Goal: Transaction & Acquisition: Download file/media

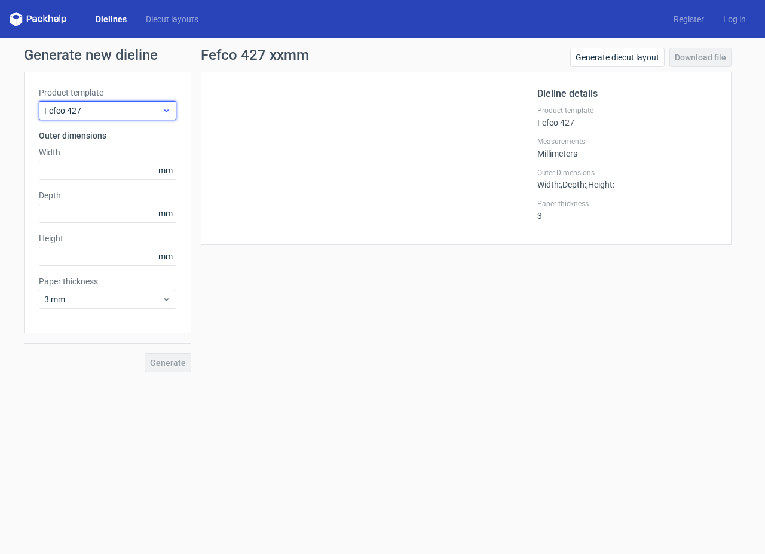
click at [86, 112] on span "Fefco 427" at bounding box center [103, 111] width 118 height 12
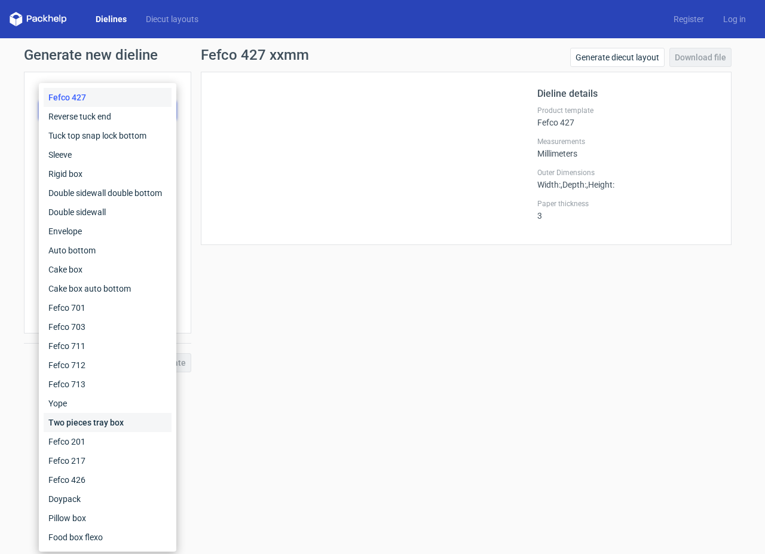
click at [87, 424] on div "Two pieces tray box" at bounding box center [108, 422] width 128 height 19
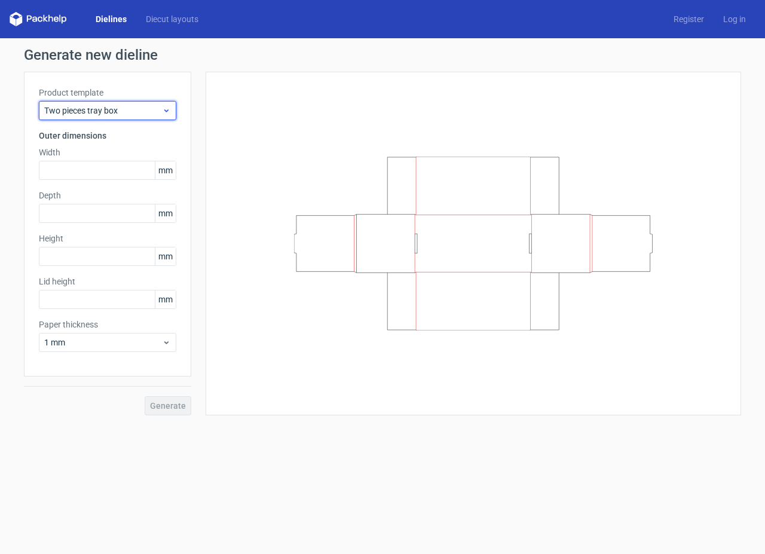
click at [77, 106] on span "Two pieces tray box" at bounding box center [103, 111] width 118 height 12
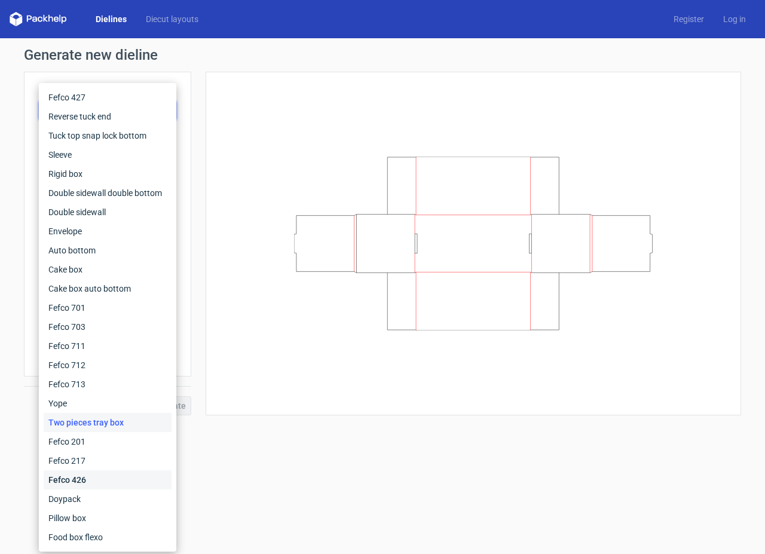
click at [100, 481] on div "Fefco 426" at bounding box center [108, 479] width 128 height 19
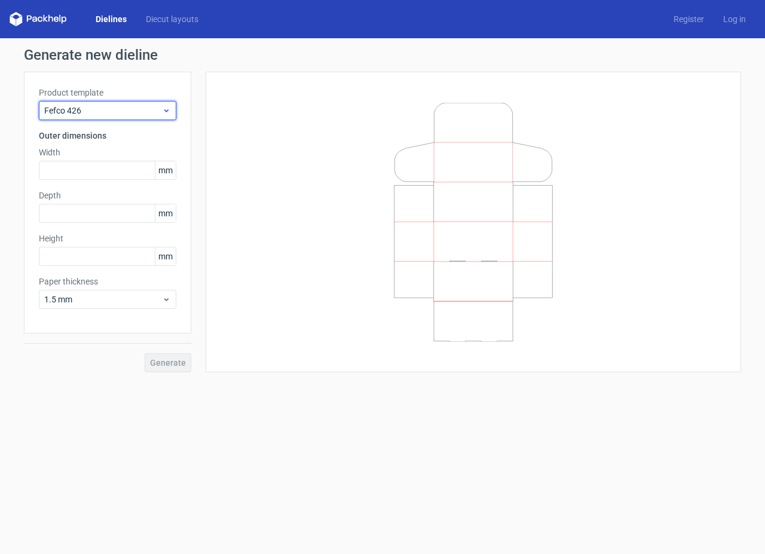
click at [99, 106] on span "Fefco 426" at bounding box center [103, 111] width 118 height 12
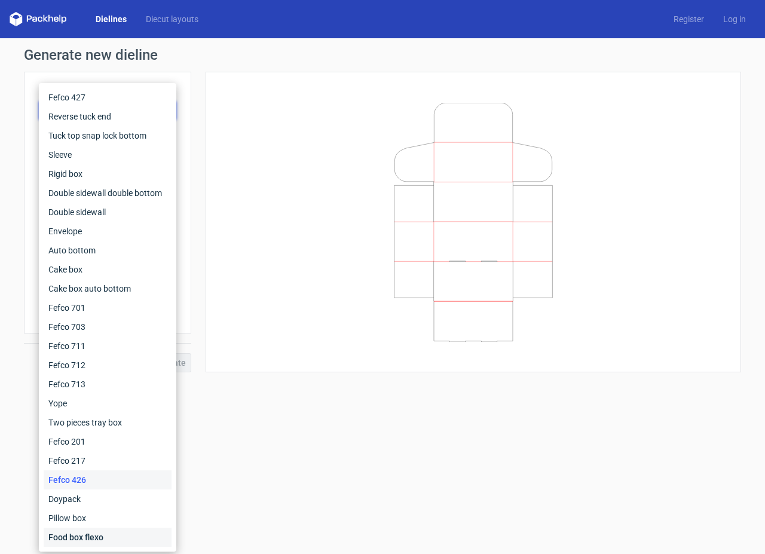
click at [91, 536] on div "Food box flexo" at bounding box center [108, 536] width 128 height 19
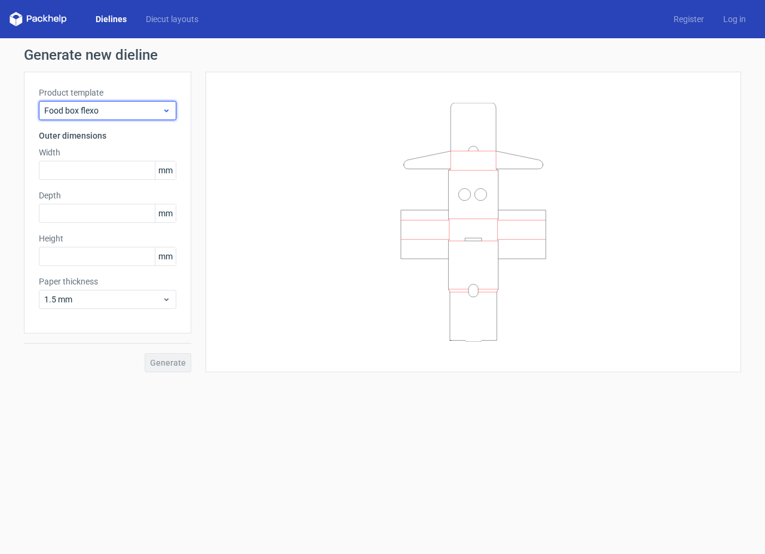
click at [106, 115] on span "Food box flexo" at bounding box center [103, 111] width 118 height 12
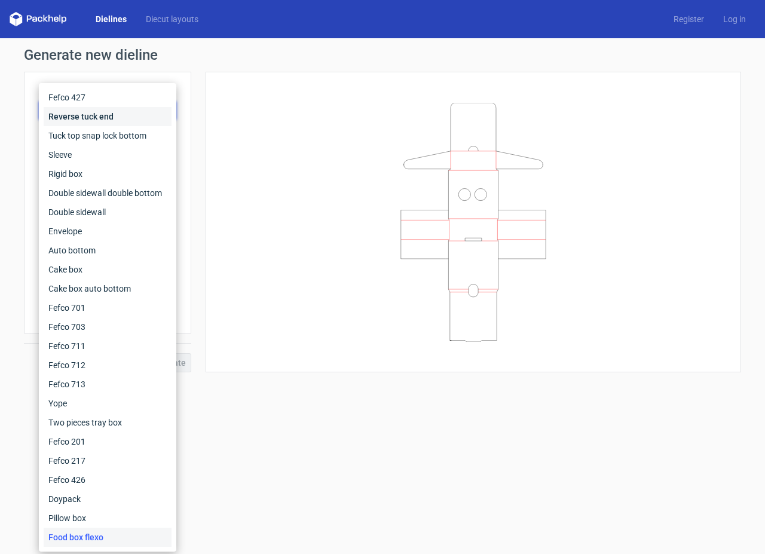
click at [91, 120] on div "Reverse tuck end" at bounding box center [108, 116] width 128 height 19
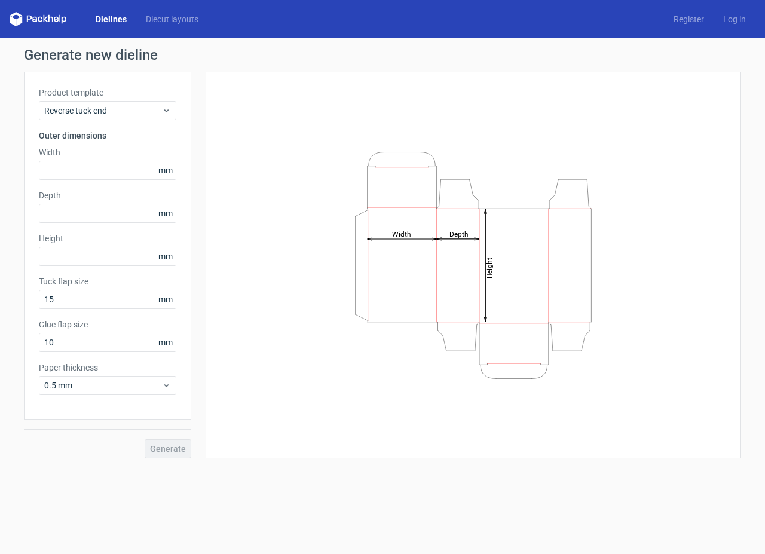
click at [82, 100] on div "Product template Reverse tuck end" at bounding box center [107, 103] width 137 height 33
click at [83, 108] on span "Reverse tuck end" at bounding box center [103, 111] width 118 height 12
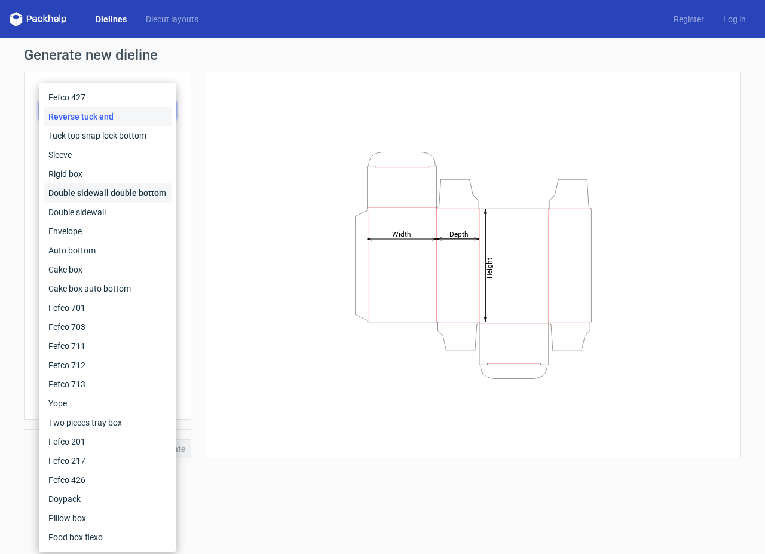
click at [79, 192] on div "Double sidewall double bottom" at bounding box center [108, 192] width 128 height 19
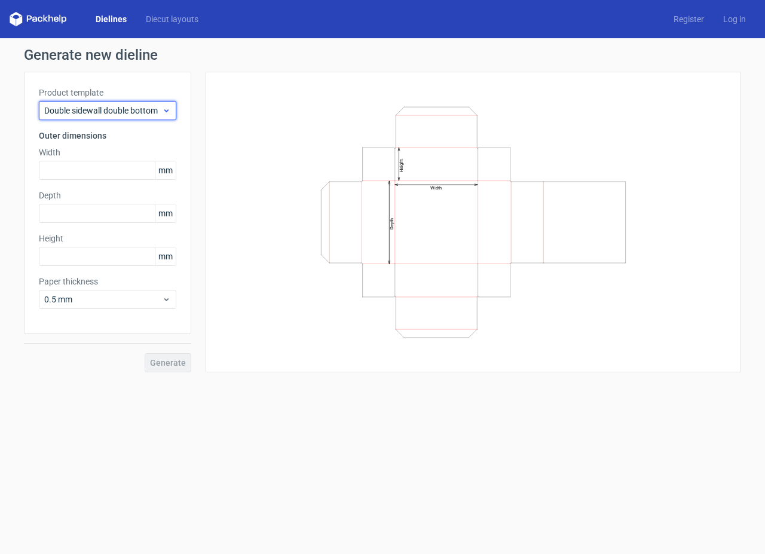
click at [85, 111] on span "Double sidewall double bottom" at bounding box center [103, 111] width 118 height 12
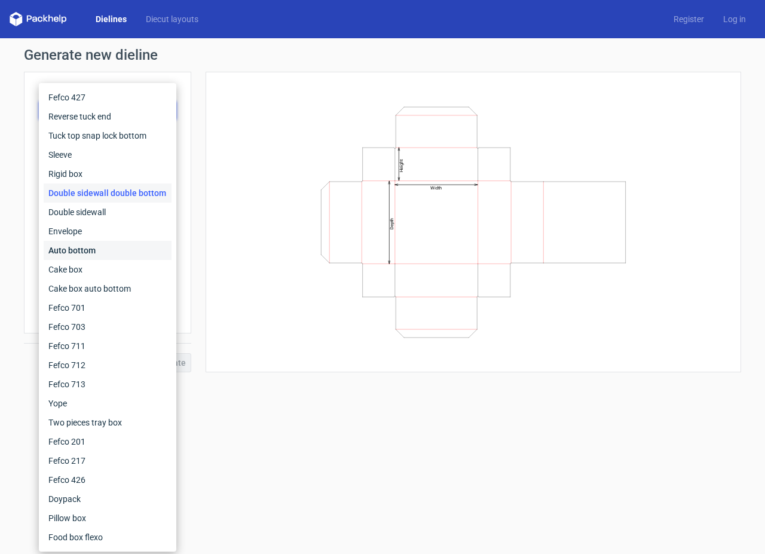
click at [84, 244] on div "Auto bottom" at bounding box center [108, 250] width 128 height 19
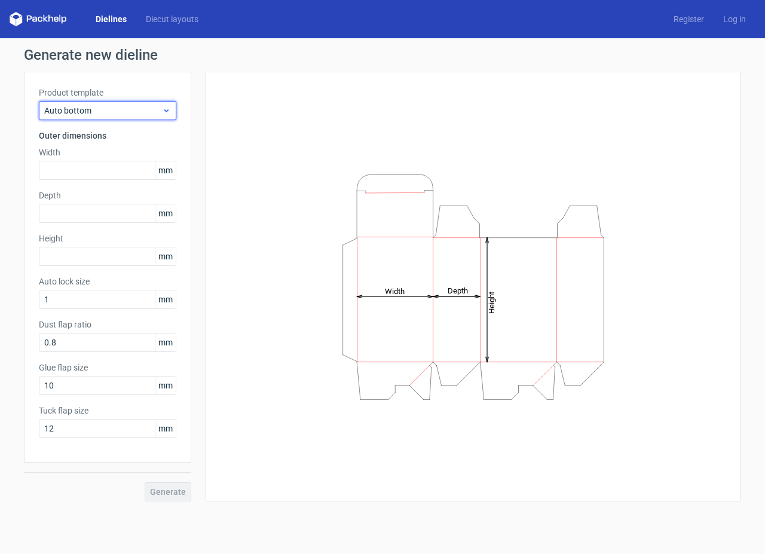
click at [94, 112] on span "Auto bottom" at bounding box center [103, 111] width 118 height 12
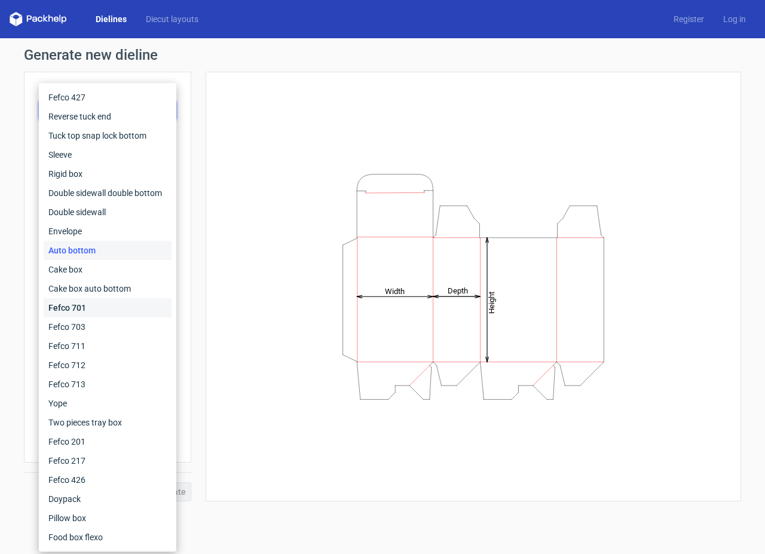
click at [89, 301] on div "Fefco 701" at bounding box center [108, 307] width 128 height 19
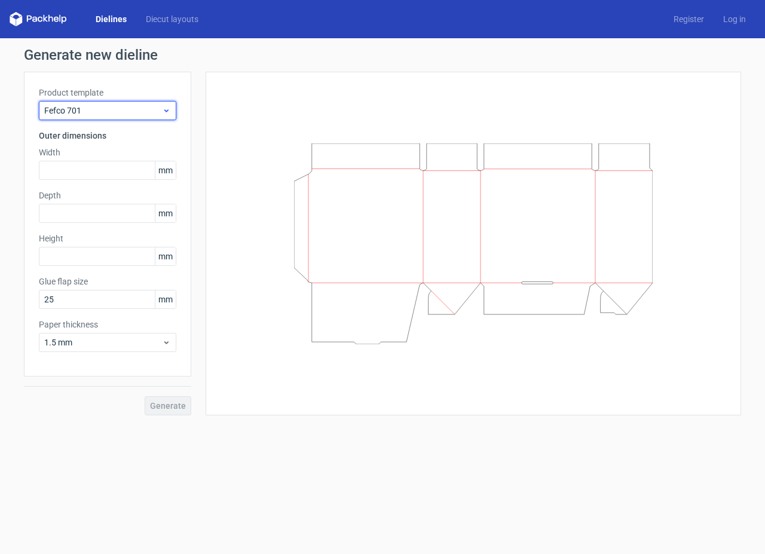
click at [96, 108] on span "Fefco 701" at bounding box center [103, 111] width 118 height 12
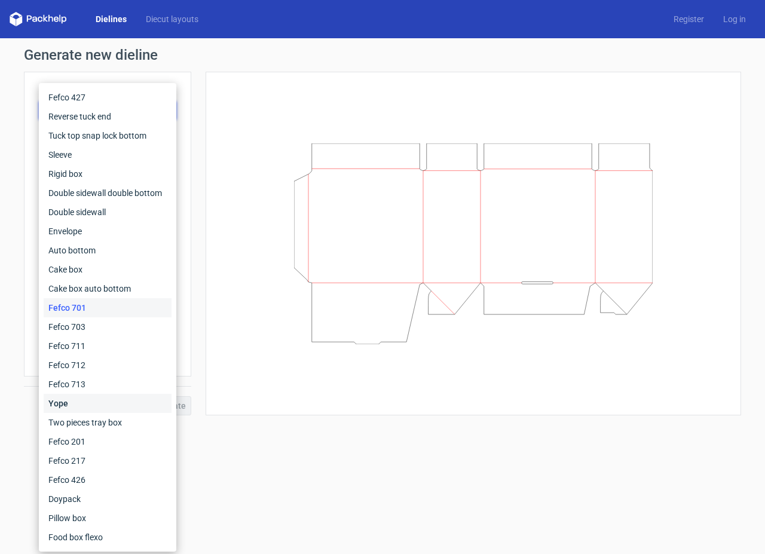
click at [88, 400] on div "Yope" at bounding box center [108, 403] width 128 height 19
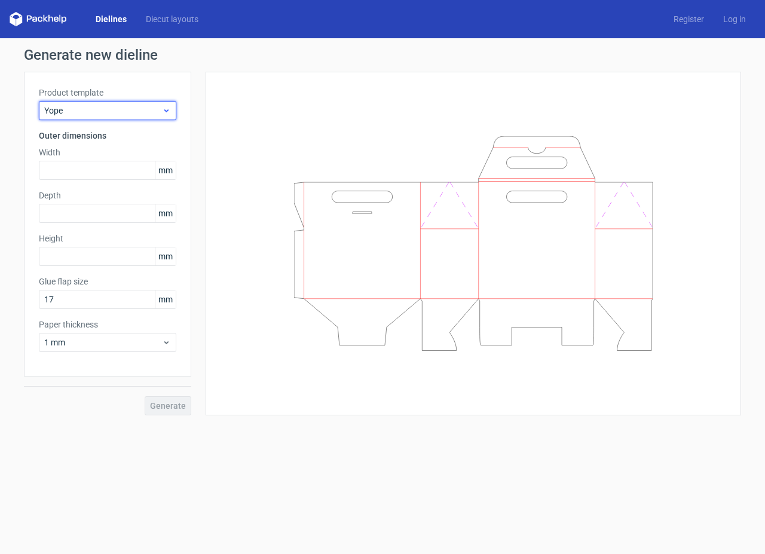
click at [109, 105] on span "Yope" at bounding box center [103, 111] width 118 height 12
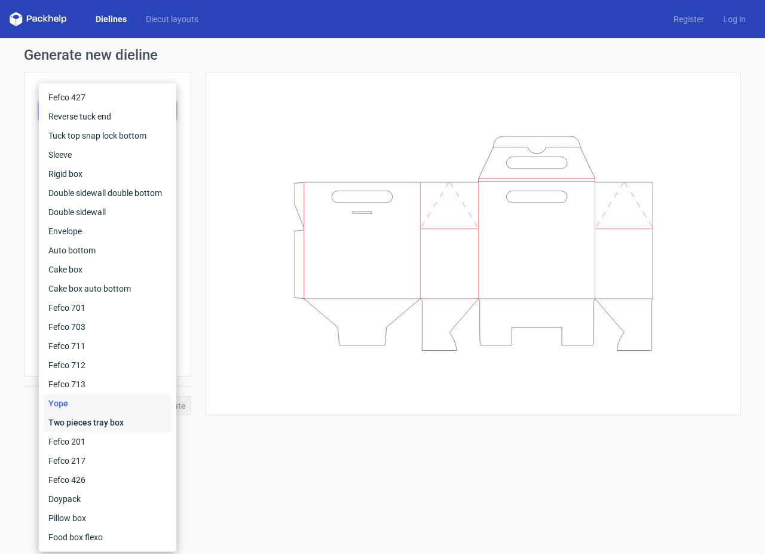
click at [90, 418] on div "Two pieces tray box" at bounding box center [108, 422] width 128 height 19
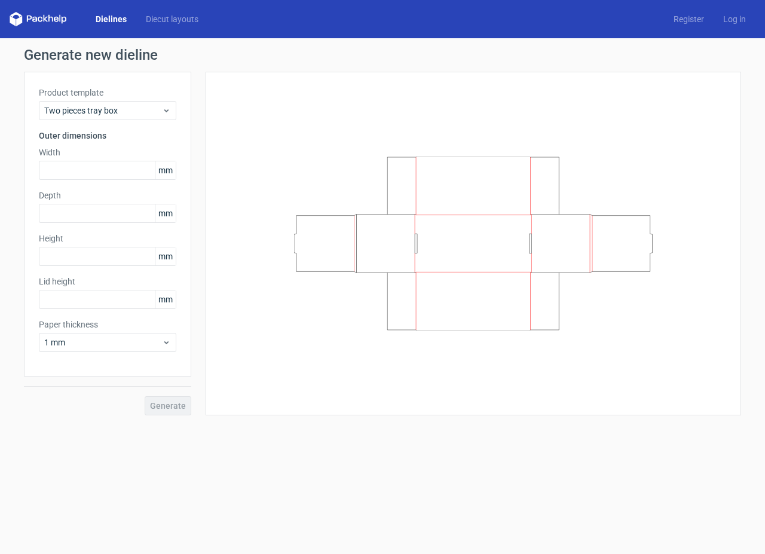
click at [100, 98] on label "Product template" at bounding box center [107, 93] width 137 height 12
click at [99, 106] on span "Two pieces tray box" at bounding box center [103, 111] width 118 height 12
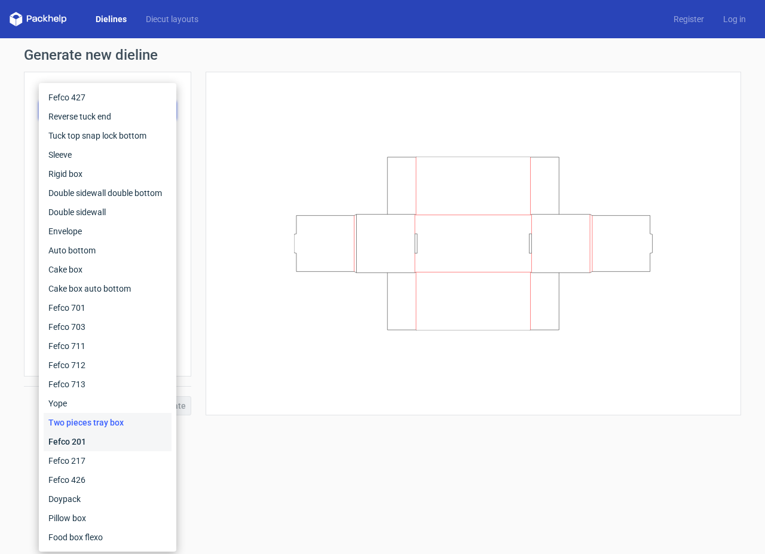
click at [67, 441] on div "Fefco 201" at bounding box center [108, 441] width 128 height 19
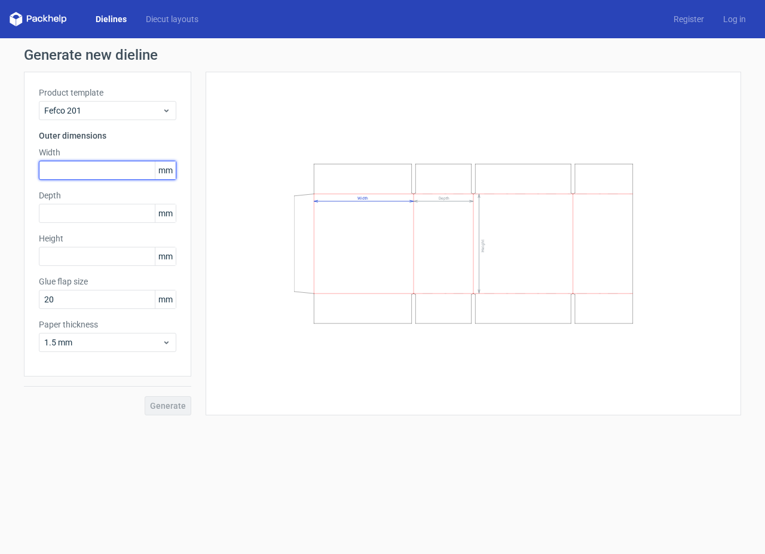
click at [93, 178] on input "text" at bounding box center [107, 170] width 137 height 19
type input "320"
type input "260"
type input "180"
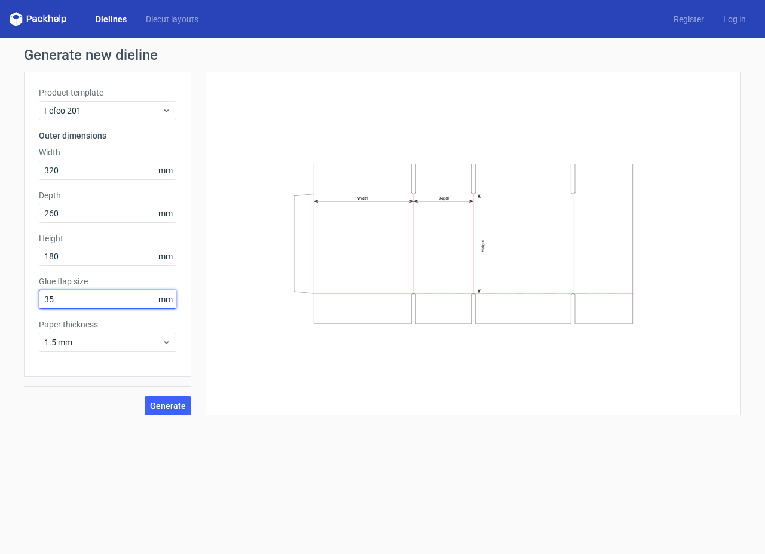
type input "35"
click at [91, 339] on span "1.5 mm" at bounding box center [103, 342] width 118 height 12
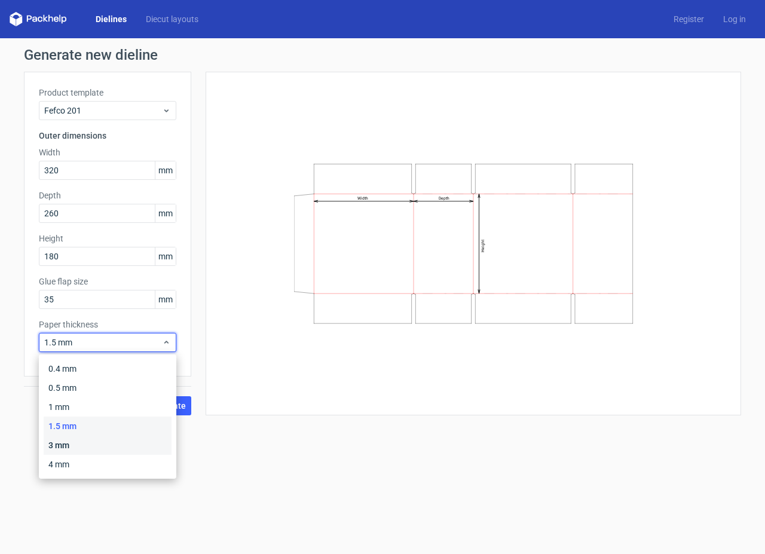
click at [75, 446] on div "3 mm" at bounding box center [108, 444] width 128 height 19
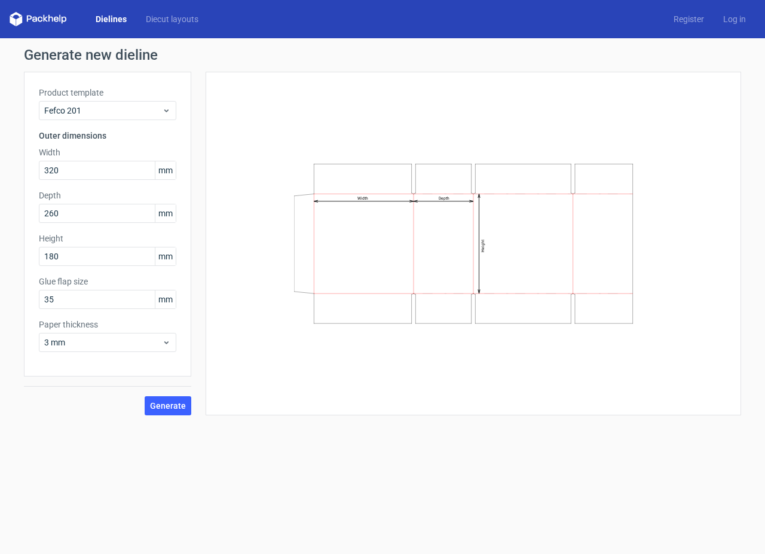
click at [291, 436] on form "Generate new dieline Product template Fefco 201 Outer dimensions Width 320 mm D…" at bounding box center [382, 296] width 765 height 516
click at [173, 408] on span "Generate" at bounding box center [168, 405] width 36 height 8
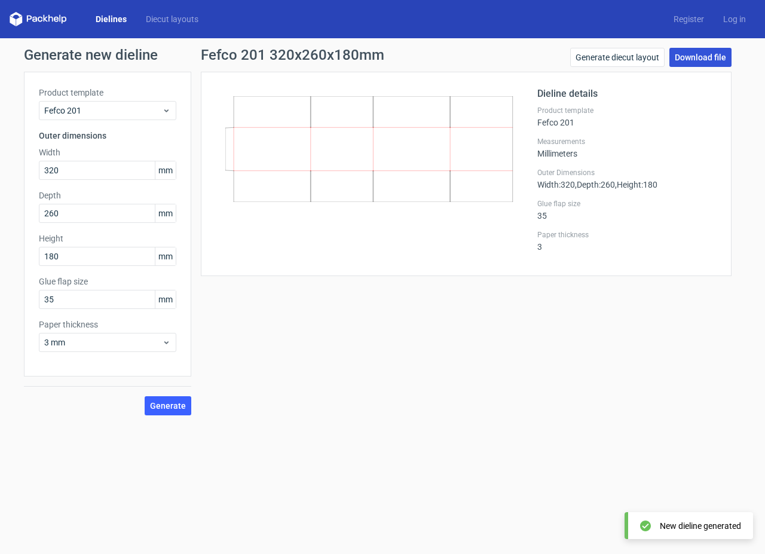
click at [696, 59] on link "Download file" at bounding box center [700, 57] width 62 height 19
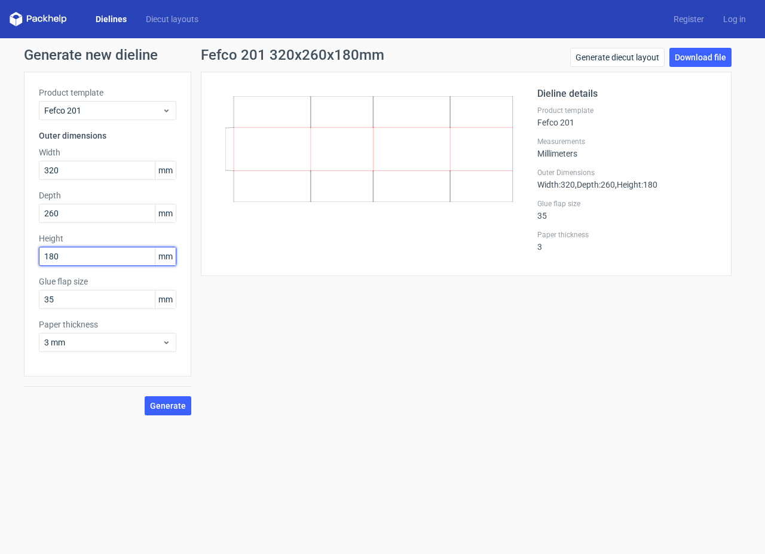
drag, startPoint x: 49, startPoint y: 257, endPoint x: -13, endPoint y: 257, distance: 62.1
click at [0, 257] on html "Dielines Diecut layouts Register Log in Generate new dieline Product template F…" at bounding box center [382, 277] width 765 height 554
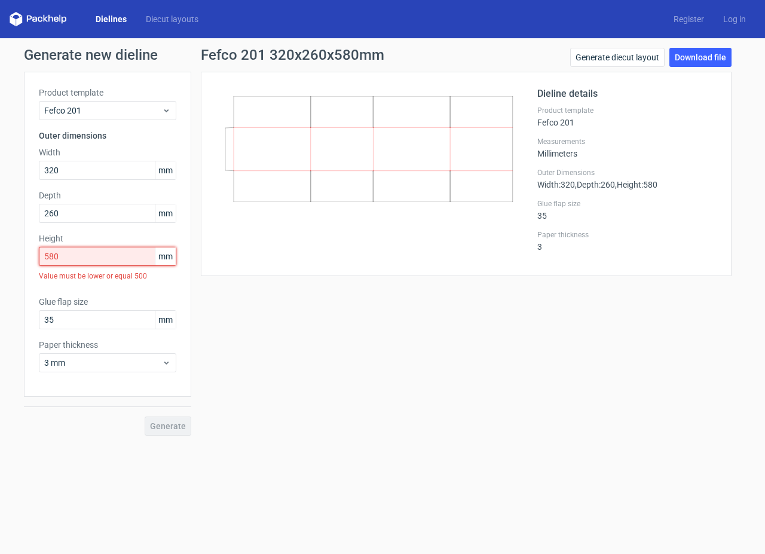
drag, startPoint x: 88, startPoint y: 251, endPoint x: -54, endPoint y: 243, distance: 143.0
click at [0, 243] on html "Dielines Diecut layouts Register Log in Generate new dieline Product template F…" at bounding box center [382, 277] width 765 height 554
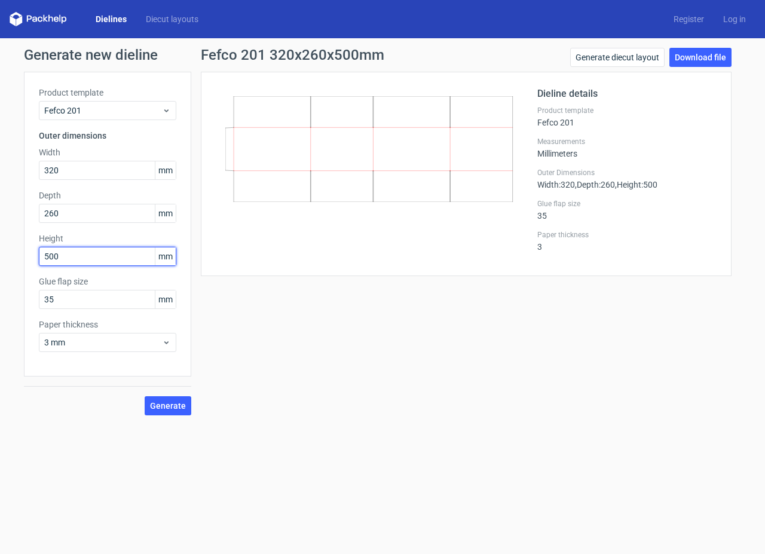
type input "500"
click at [167, 411] on button "Generate" at bounding box center [168, 405] width 47 height 19
click at [615, 336] on div "Fefco 201 320x260x500mm Generate diecut layout Download file Dieline details Pr…" at bounding box center [466, 231] width 550 height 367
